Goal: Task Accomplishment & Management: Manage account settings

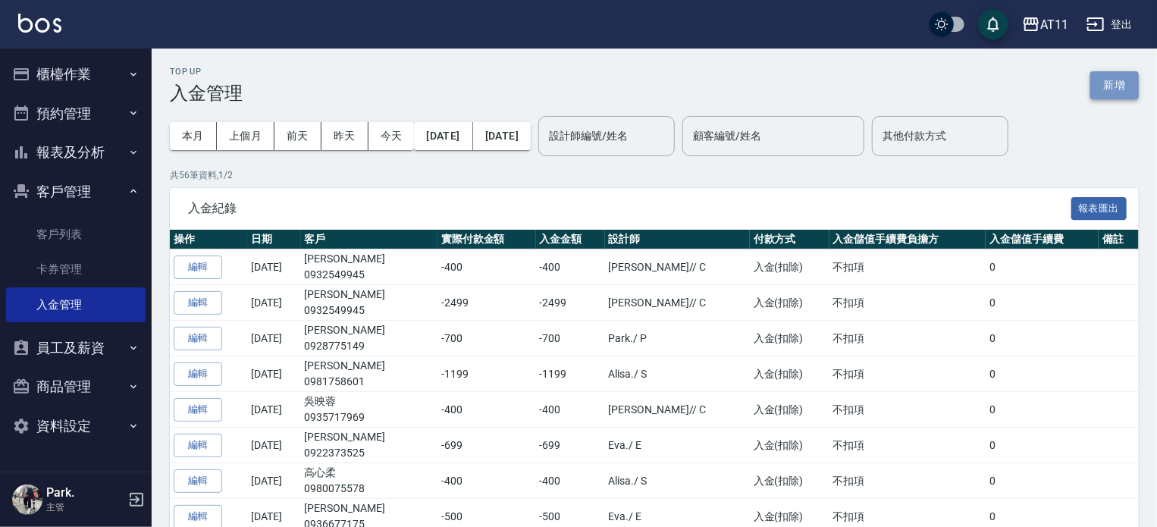
click at [1125, 84] on button "新增" at bounding box center [1114, 85] width 49 height 28
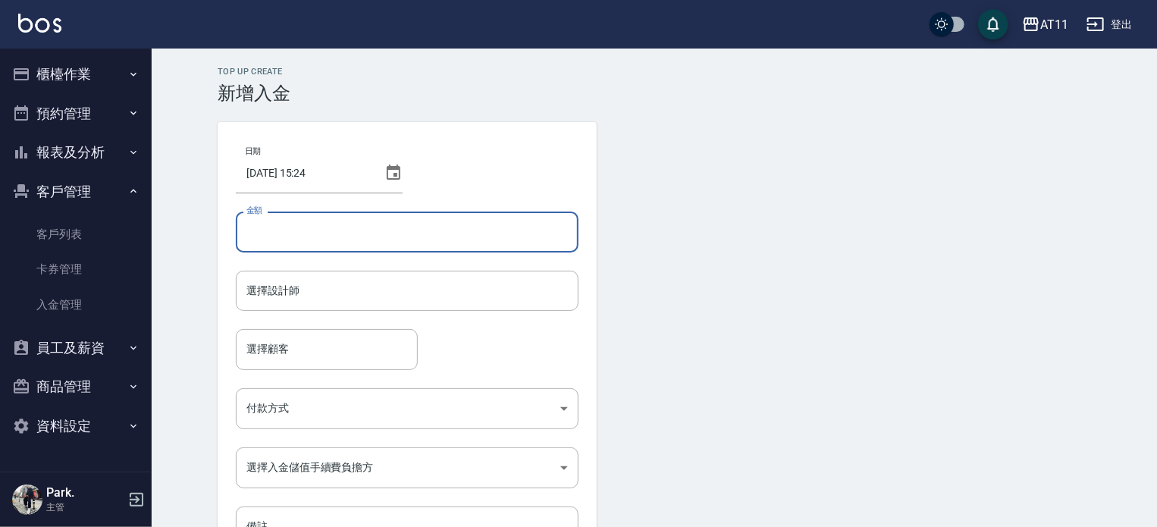
click at [340, 233] on input "金額" at bounding box center [407, 232] width 343 height 41
type input "-499"
click at [287, 345] on input "選擇顧客" at bounding box center [327, 349] width 168 height 27
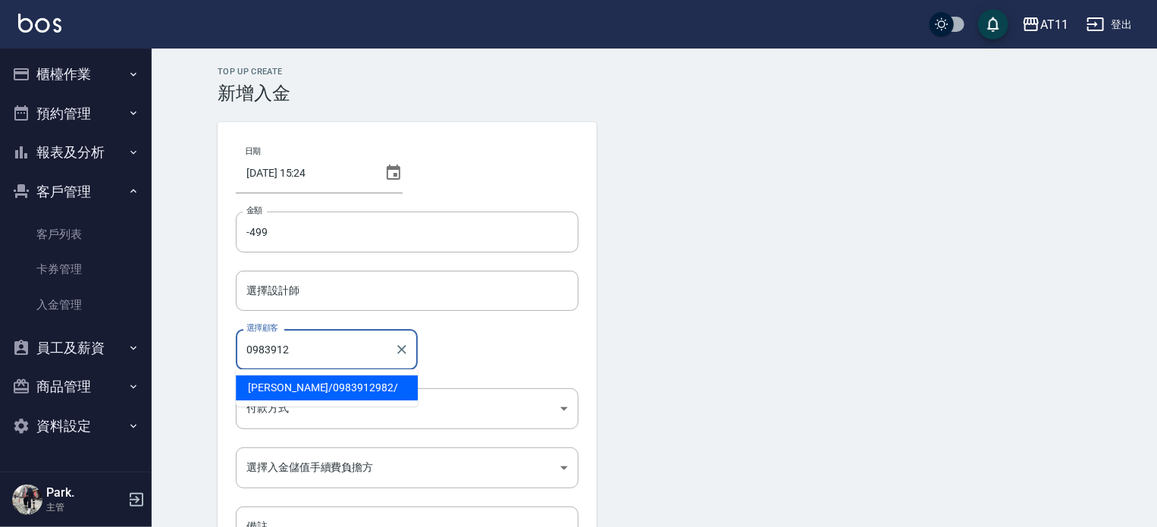
click at [282, 388] on span "楊芳瑜 / 0983912982 /" at bounding box center [327, 387] width 182 height 25
type input "楊芳瑜/0983912982/"
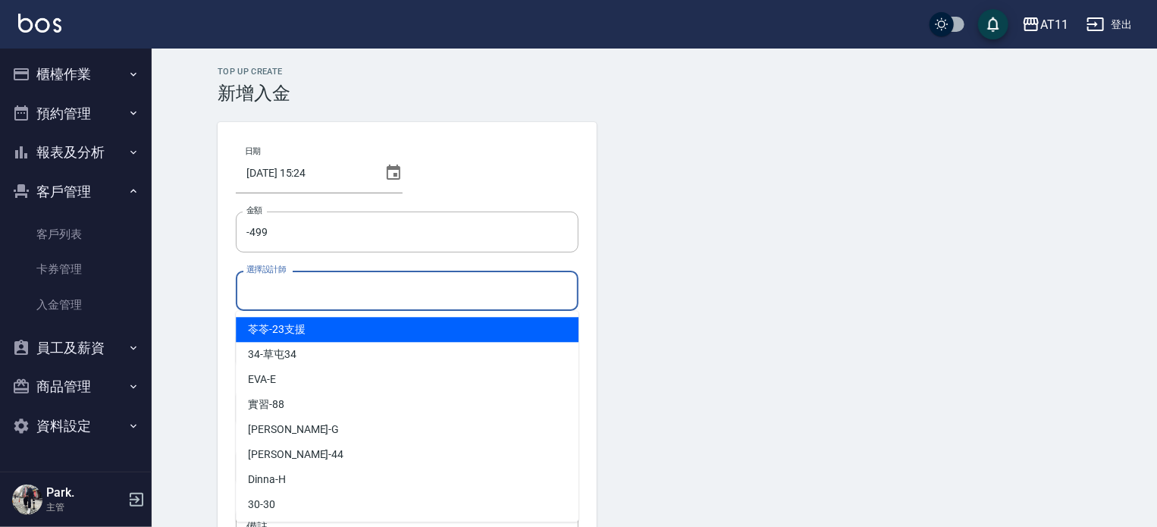
click at [259, 290] on input "選擇設計師" at bounding box center [407, 290] width 329 height 27
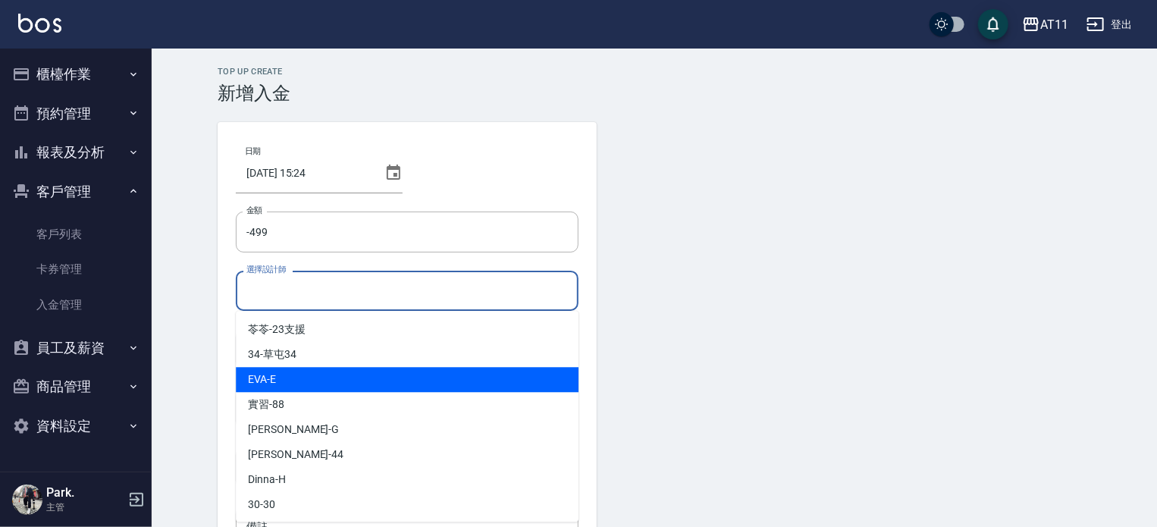
click at [303, 372] on div "EVA -E" at bounding box center [407, 379] width 343 height 25
type input "EVA-E"
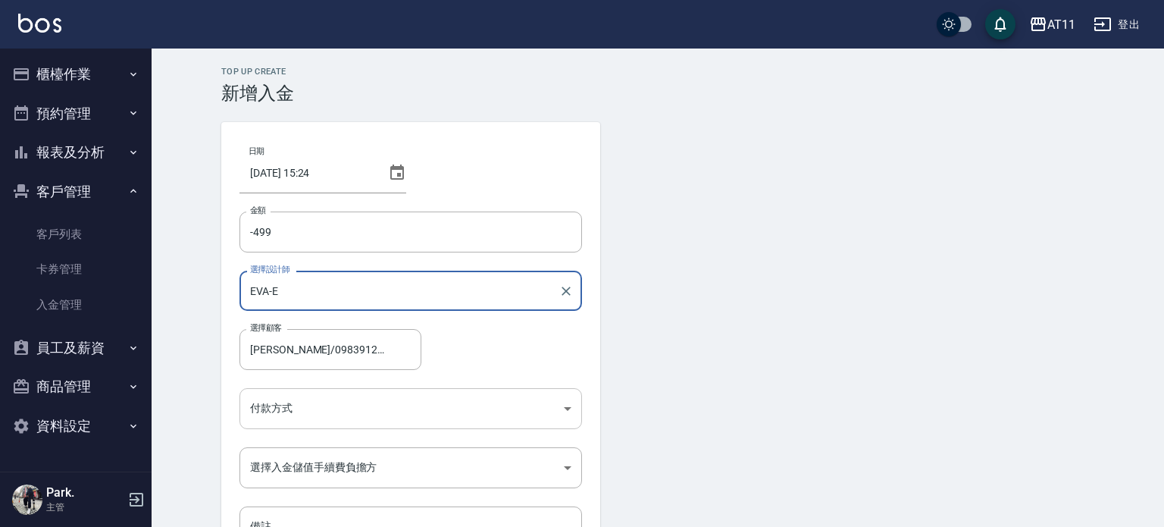
click at [294, 409] on body "AT11 登出 櫃檯作業 打帳單 帳單列表 現金收支登錄 材料自購登錄 每日結帳 排班表 現場電腦打卡 掃碼打卡 預約管理 預約管理 單日預約紀錄 單週預約紀…" at bounding box center [582, 314] width 1164 height 629
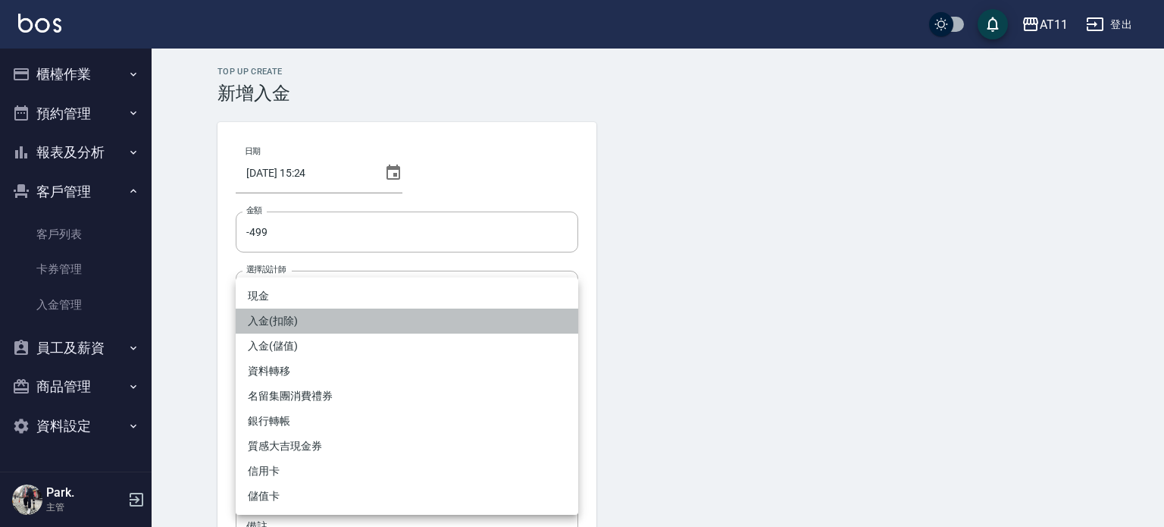
click at [285, 317] on li "入金(扣除)" at bounding box center [407, 321] width 343 height 25
type input "入金(扣除)"
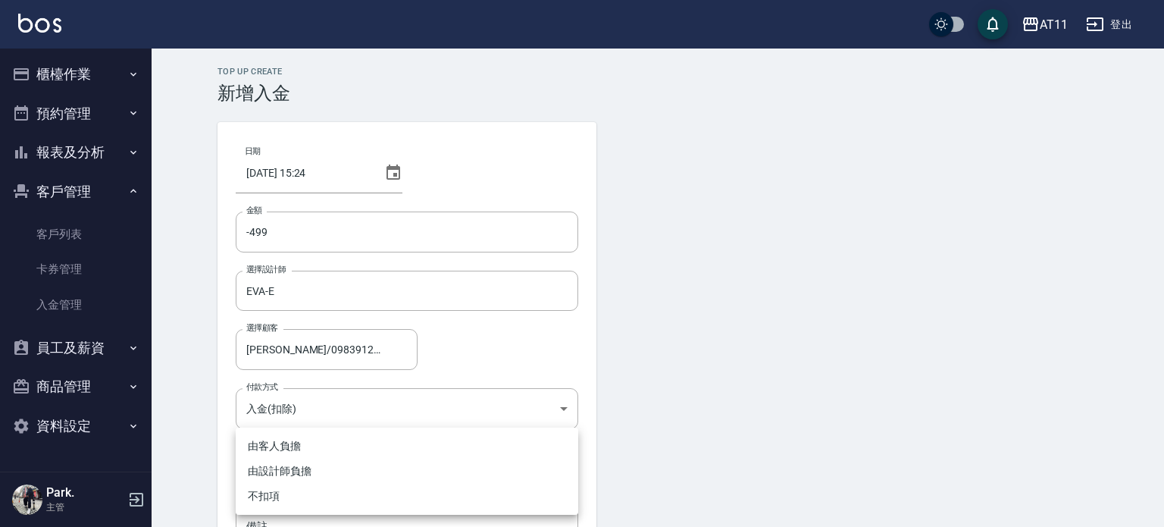
click at [293, 469] on body "AT11 登出 櫃檯作業 打帳單 帳單列表 現金收支登錄 材料自購登錄 每日結帳 排班表 現場電腦打卡 掃碼打卡 預約管理 預約管理 單日預約紀錄 單週預約紀…" at bounding box center [582, 314] width 1164 height 629
click at [279, 495] on li "不扣項" at bounding box center [407, 496] width 343 height 25
type input "WITHOUTHANDLINGFEE"
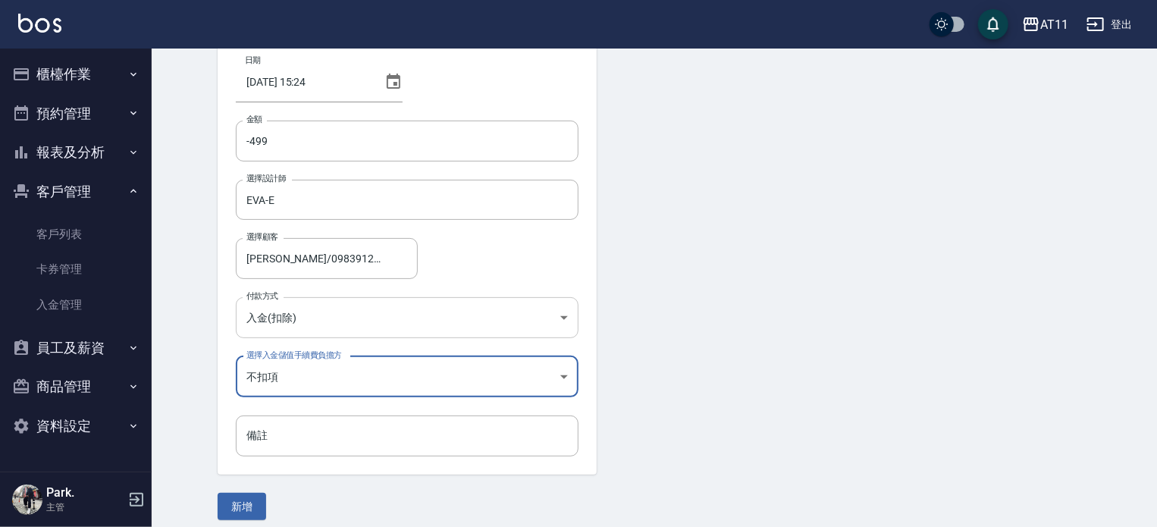
scroll to position [102, 0]
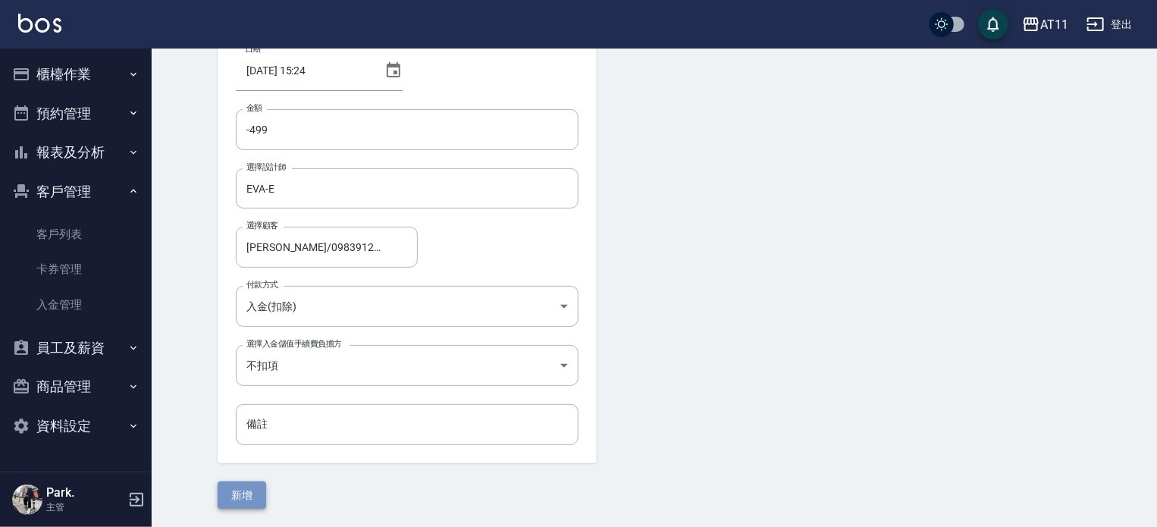
click at [246, 494] on button "新增" at bounding box center [242, 495] width 49 height 28
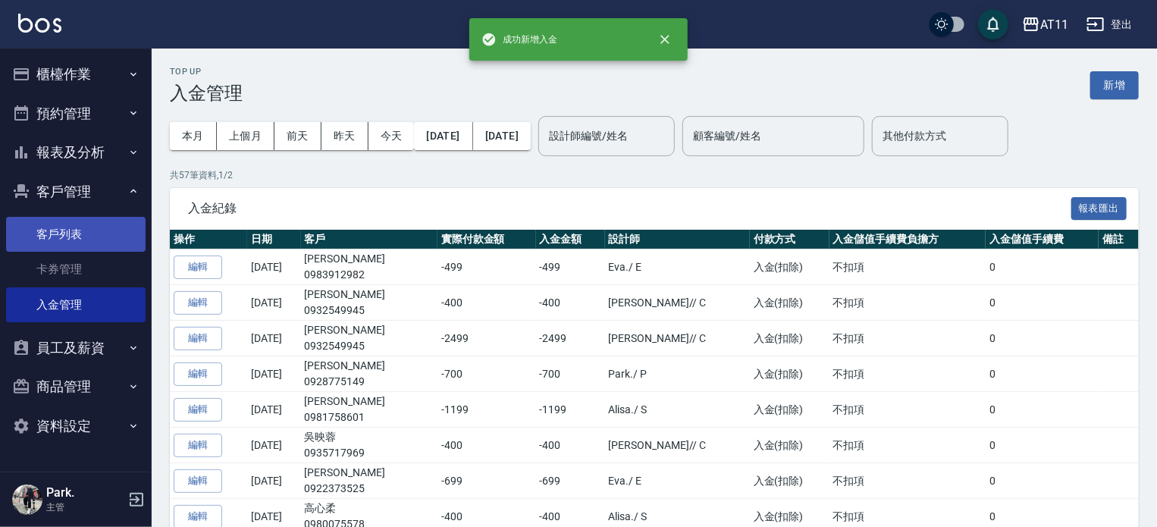
click at [70, 243] on link "客戶列表" at bounding box center [75, 234] width 139 height 35
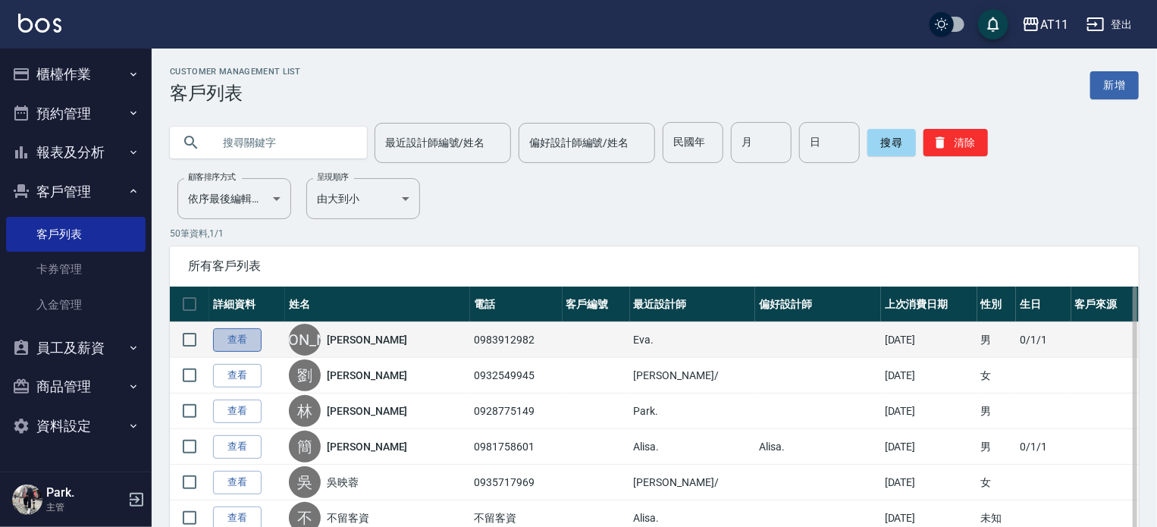
click at [226, 336] on link "查看" at bounding box center [237, 340] width 49 height 24
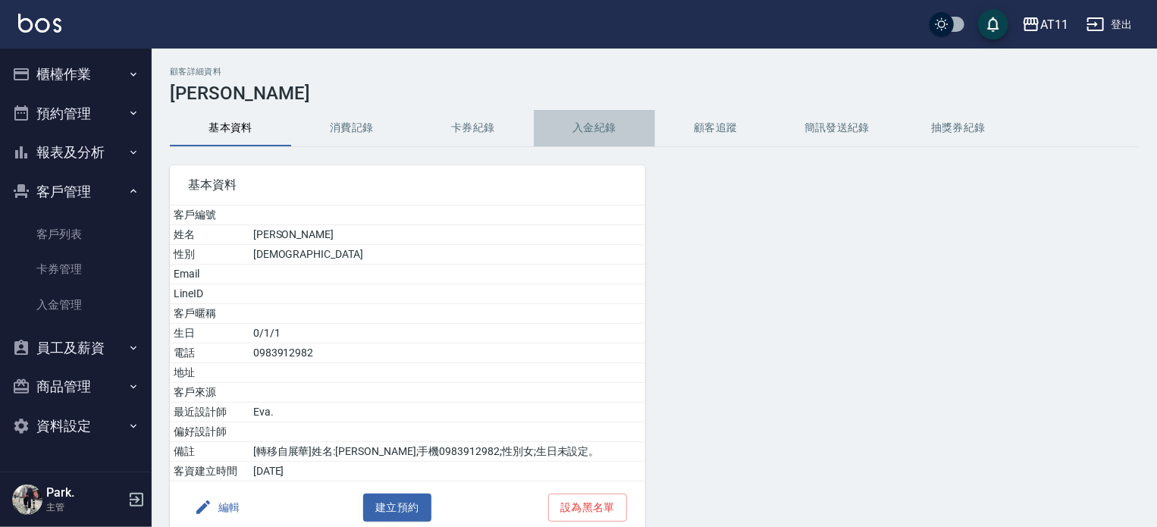
click at [597, 121] on button "入金紀錄" at bounding box center [594, 128] width 121 height 36
